Goal: Transaction & Acquisition: Download file/media

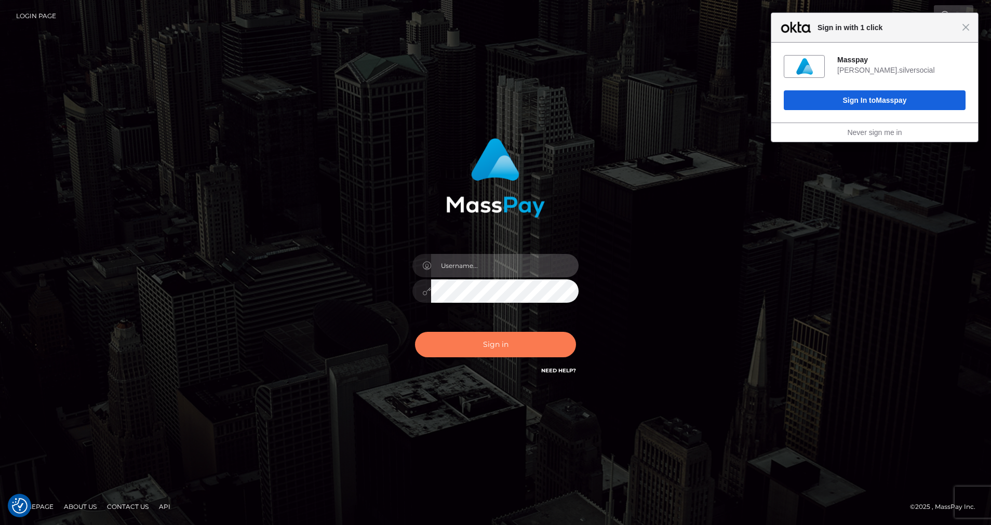
type input "cris.silversocial"
click at [459, 341] on button "Sign in" at bounding box center [495, 344] width 161 height 25
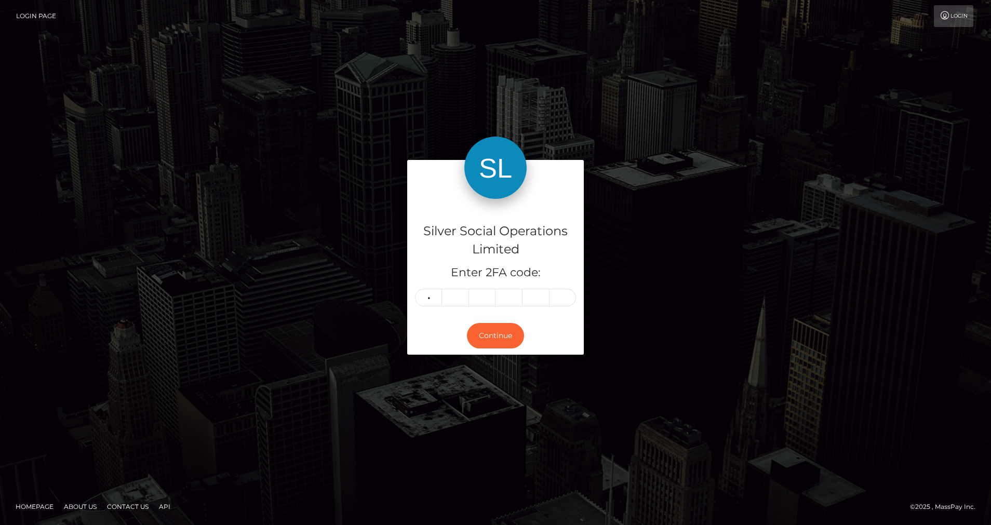
type input "7"
type input "8"
type input "9"
type input "2"
type input "4"
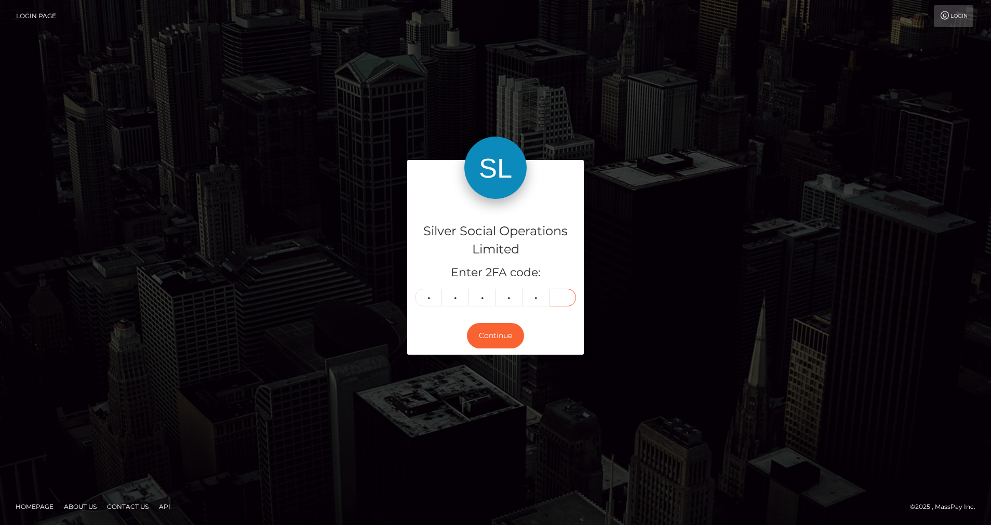
type input "5"
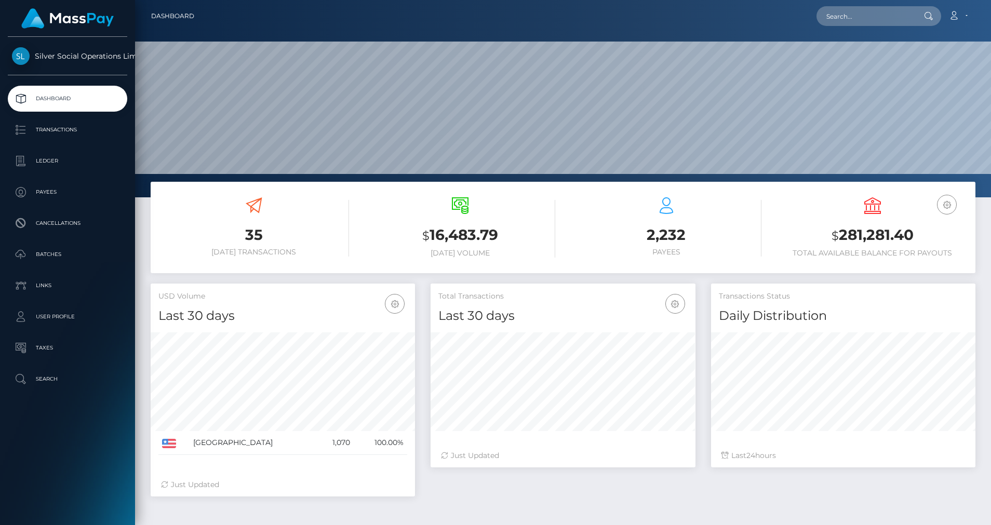
scroll to position [184, 265]
click at [70, 170] on link "Ledger" at bounding box center [67, 161] width 119 height 26
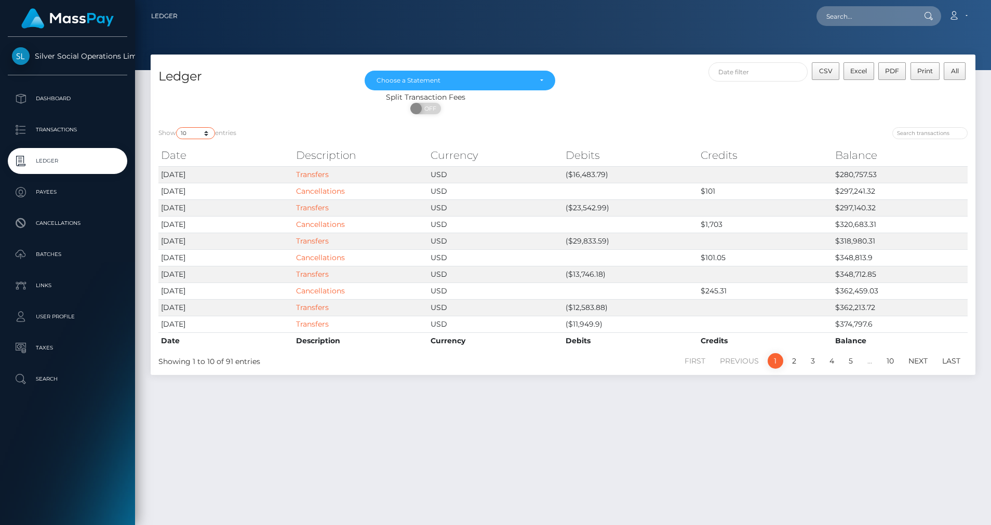
click at [207, 136] on select "10 25 50 100 250" at bounding box center [195, 133] width 39 height 12
select select "50"
click at [177, 127] on select "10 25 50 100 250" at bounding box center [195, 133] width 39 height 12
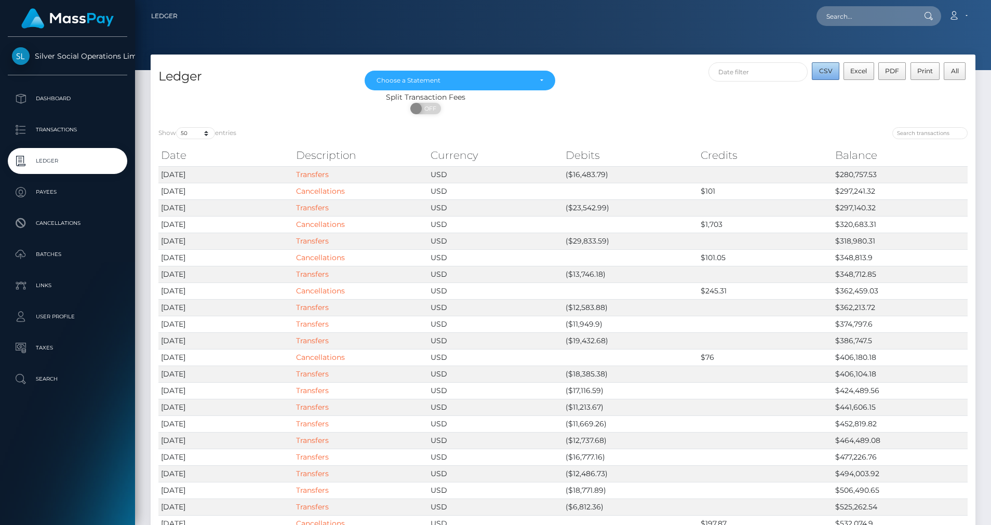
click at [832, 76] on button "CSV" at bounding box center [826, 71] width 28 height 18
click at [527, 84] on div "Choose a Statement" at bounding box center [454, 80] width 155 height 8
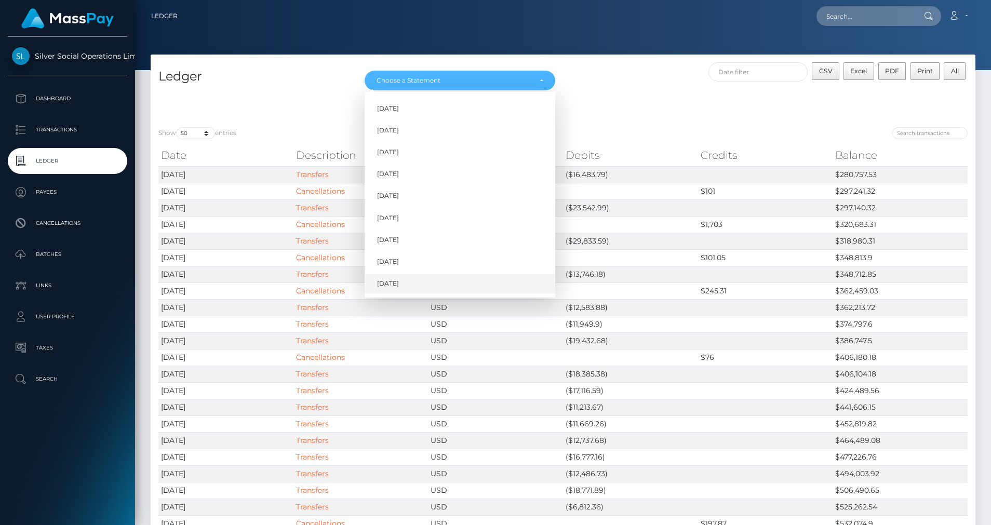
click at [375, 286] on link "[DATE]" at bounding box center [460, 283] width 191 height 19
select select "[DATE]"
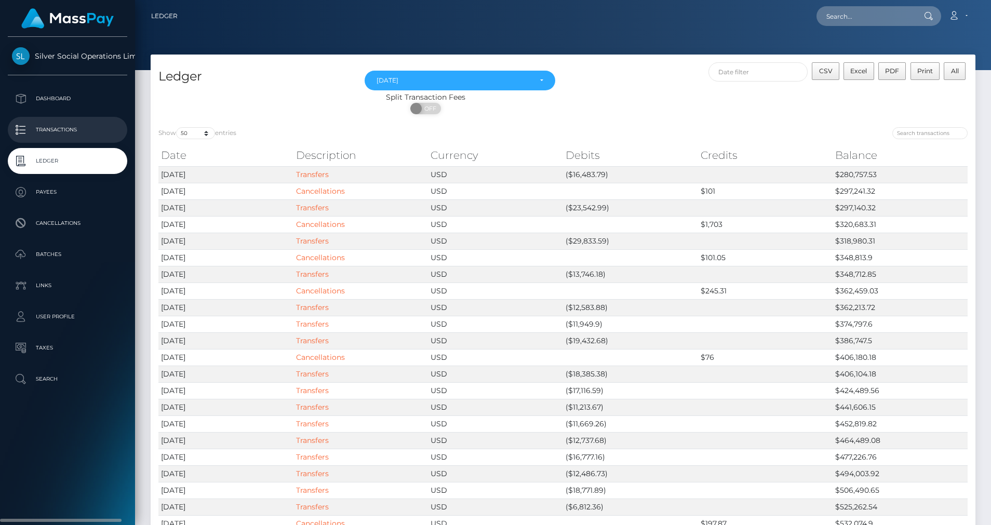
click at [49, 120] on link "Transactions" at bounding box center [67, 130] width 119 height 26
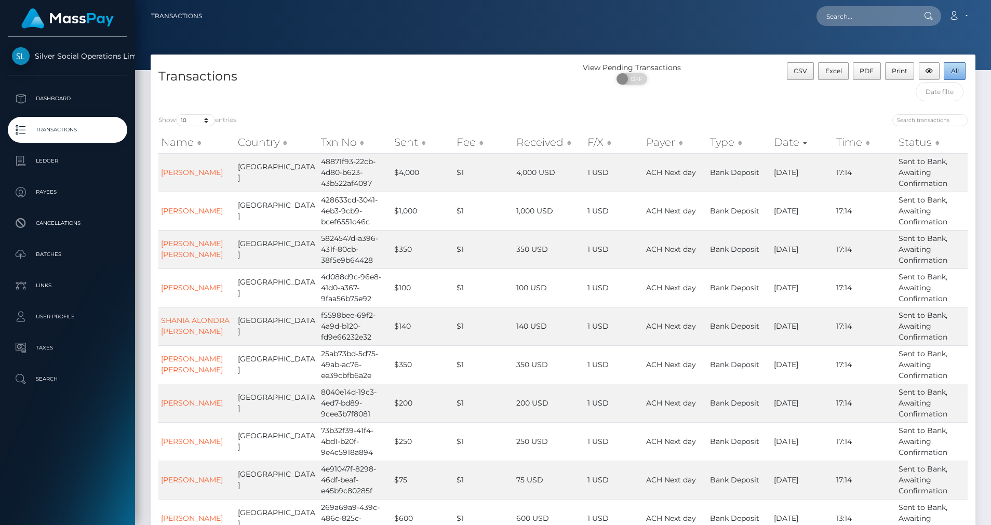
click at [949, 71] on button "All" at bounding box center [955, 71] width 22 height 18
